Goal: Register for event/course

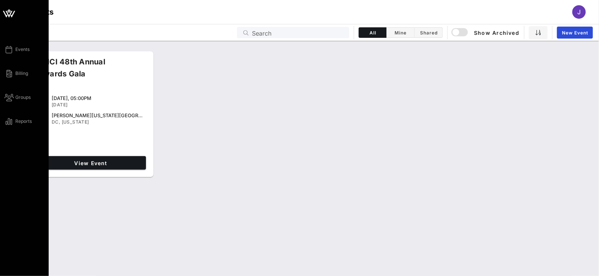
click at [7, 9] on icon at bounding box center [9, 13] width 18 height 18
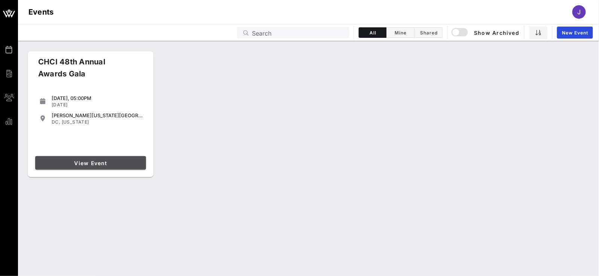
click at [94, 162] on span "View Event" at bounding box center [90, 163] width 105 height 6
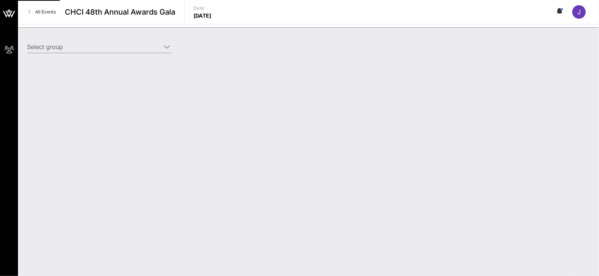
type input "Mastercard (Mastercard) [[PERSON_NAME], [PERSON_NAME][EMAIL_ADDRESS][DOMAIN_NAM…"
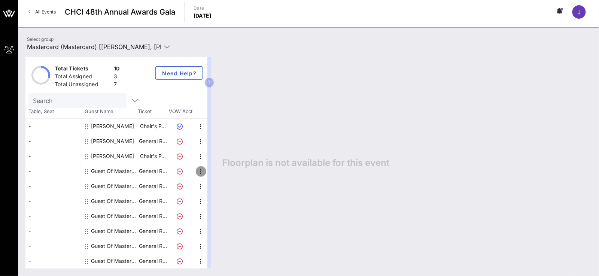
click at [199, 169] on icon "button" at bounding box center [201, 171] width 9 height 9
click at [226, 174] on div "Edit" at bounding box center [219, 173] width 15 height 6
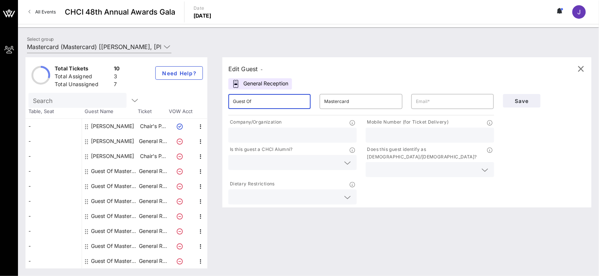
drag, startPoint x: 255, startPoint y: 103, endPoint x: 141, endPoint y: 99, distance: 113.6
click at [141, 99] on div "Total Tickets 10 Total Assigned 3 Total Unassigned 7 Need Help? Search Table, S…" at bounding box center [308, 162] width 566 height 211
type input "[PERSON_NAME]"
type input "Brown"
click at [425, 101] on input "text" at bounding box center [452, 102] width 73 height 12
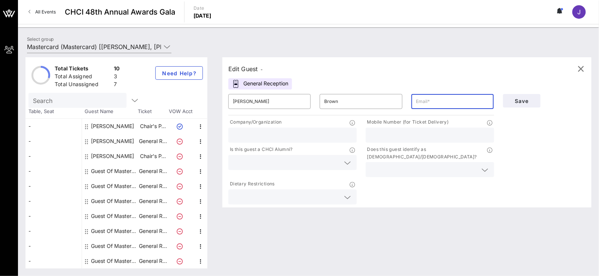
paste input "[PERSON_NAME][EMAIL_ADDRESS][PERSON_NAME][DOMAIN_NAME]"
type input "[PERSON_NAME][EMAIL_ADDRESS][DOMAIN_NAME]"
type input "Mastercard"
click at [377, 134] on input "2024148017" at bounding box center [429, 135] width 119 height 10
click at [388, 134] on input "202-4148017" at bounding box center [429, 135] width 119 height 10
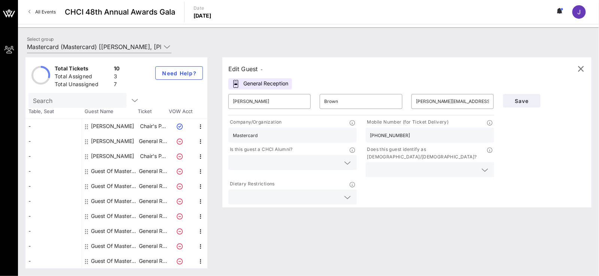
type input "[PHONE_NUMBER]"
click at [317, 163] on input "text" at bounding box center [287, 163] width 108 height 10
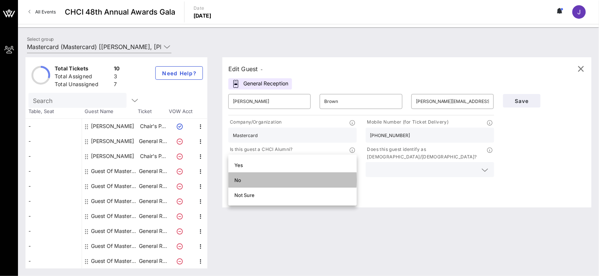
click at [273, 181] on div "No" at bounding box center [292, 180] width 116 height 6
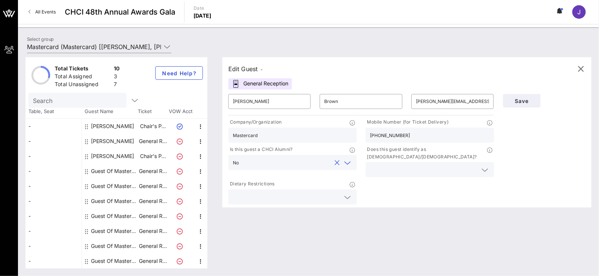
click at [430, 165] on input "text" at bounding box center [424, 170] width 108 height 10
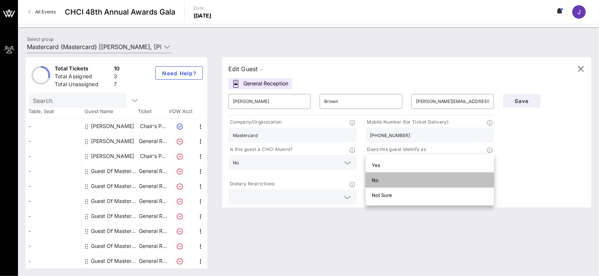
click at [405, 176] on div "No" at bounding box center [430, 180] width 116 height 12
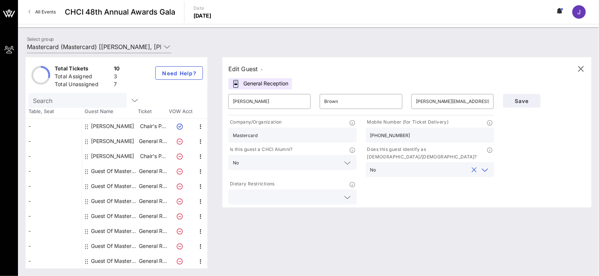
click at [348, 193] on icon at bounding box center [348, 197] width 7 height 9
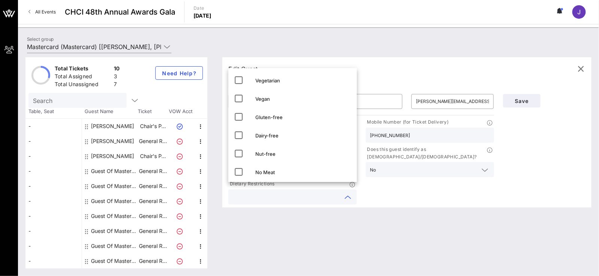
click at [422, 210] on div "Edit Guest - General Reception ​ [PERSON_NAME] ​ [PERSON_NAME] ​ [PERSON_NAME][…" at bounding box center [403, 162] width 377 height 211
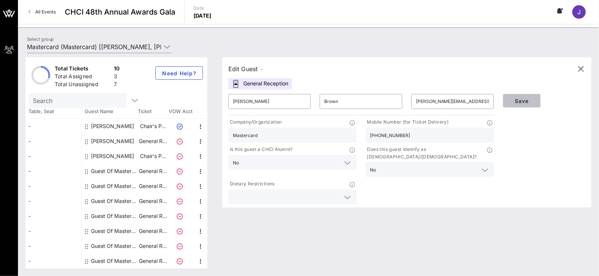
click at [523, 100] on span "Save" at bounding box center [521, 101] width 25 height 6
